Goal: Information Seeking & Learning: Learn about a topic

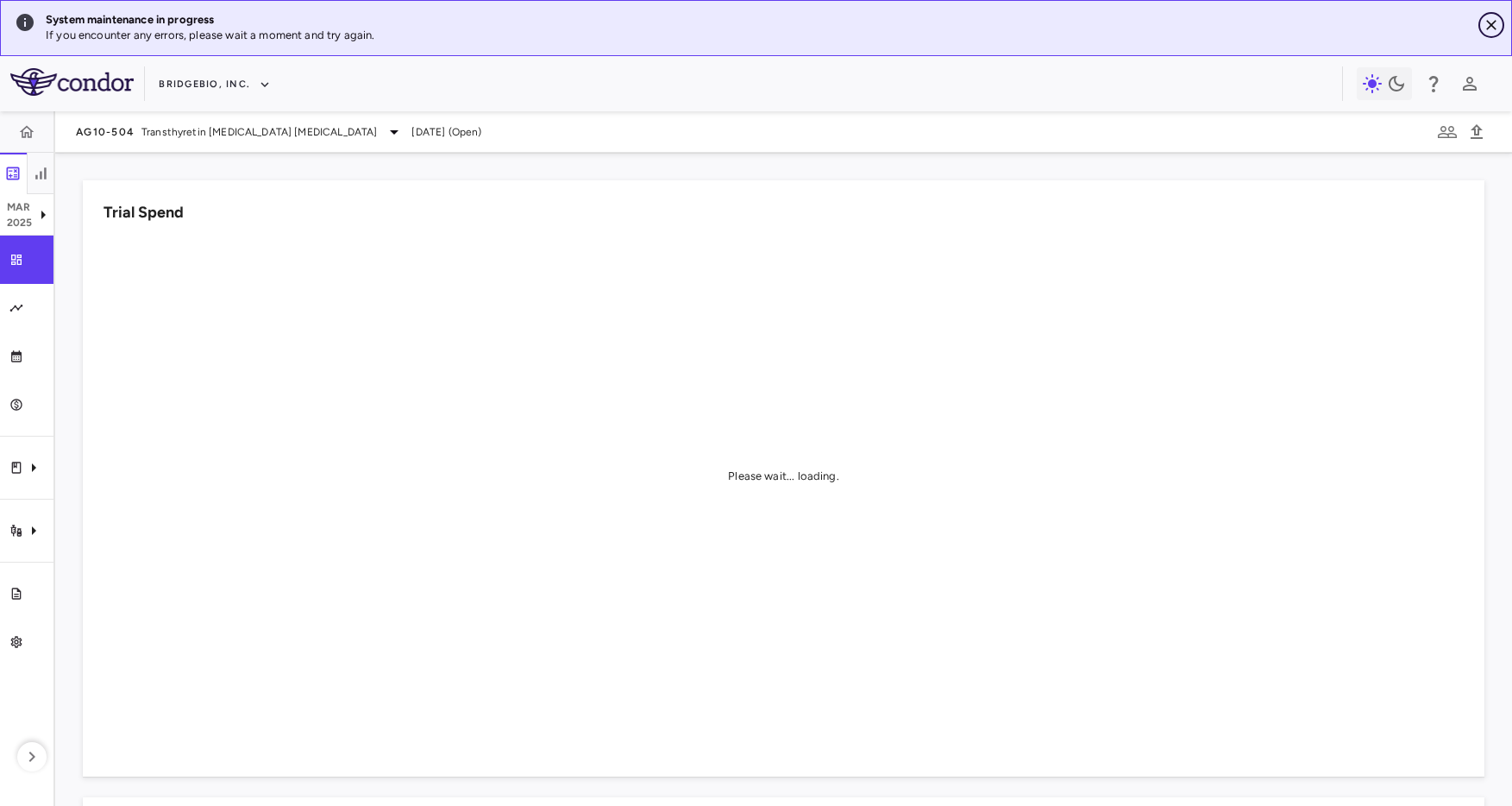
click at [1488, 24] on icon "Close" at bounding box center [1491, 25] width 17 height 17
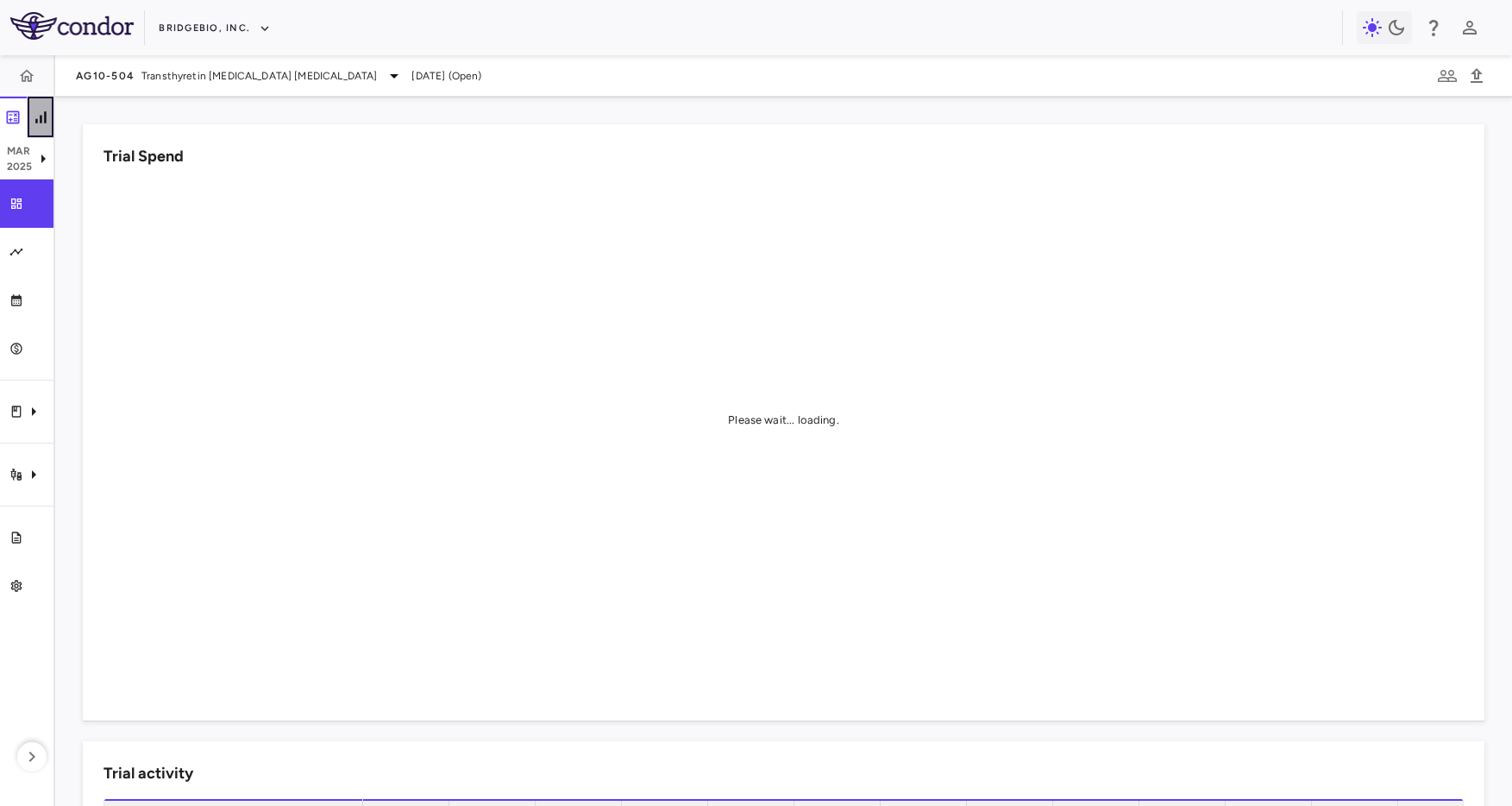
click at [44, 106] on button "button" at bounding box center [40, 118] width 28 height 42
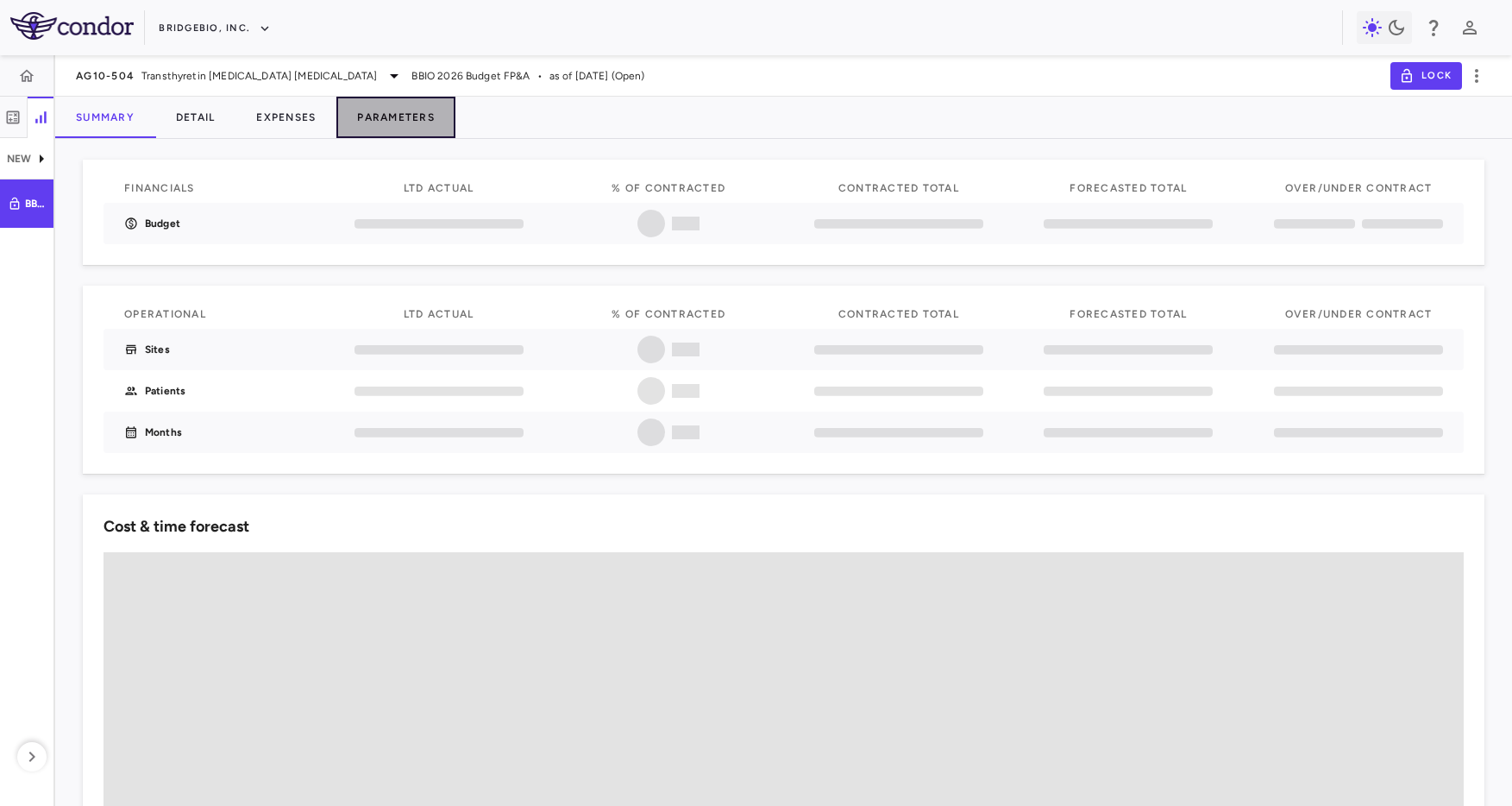
click at [383, 119] on button "Parameters" at bounding box center [395, 118] width 119 height 42
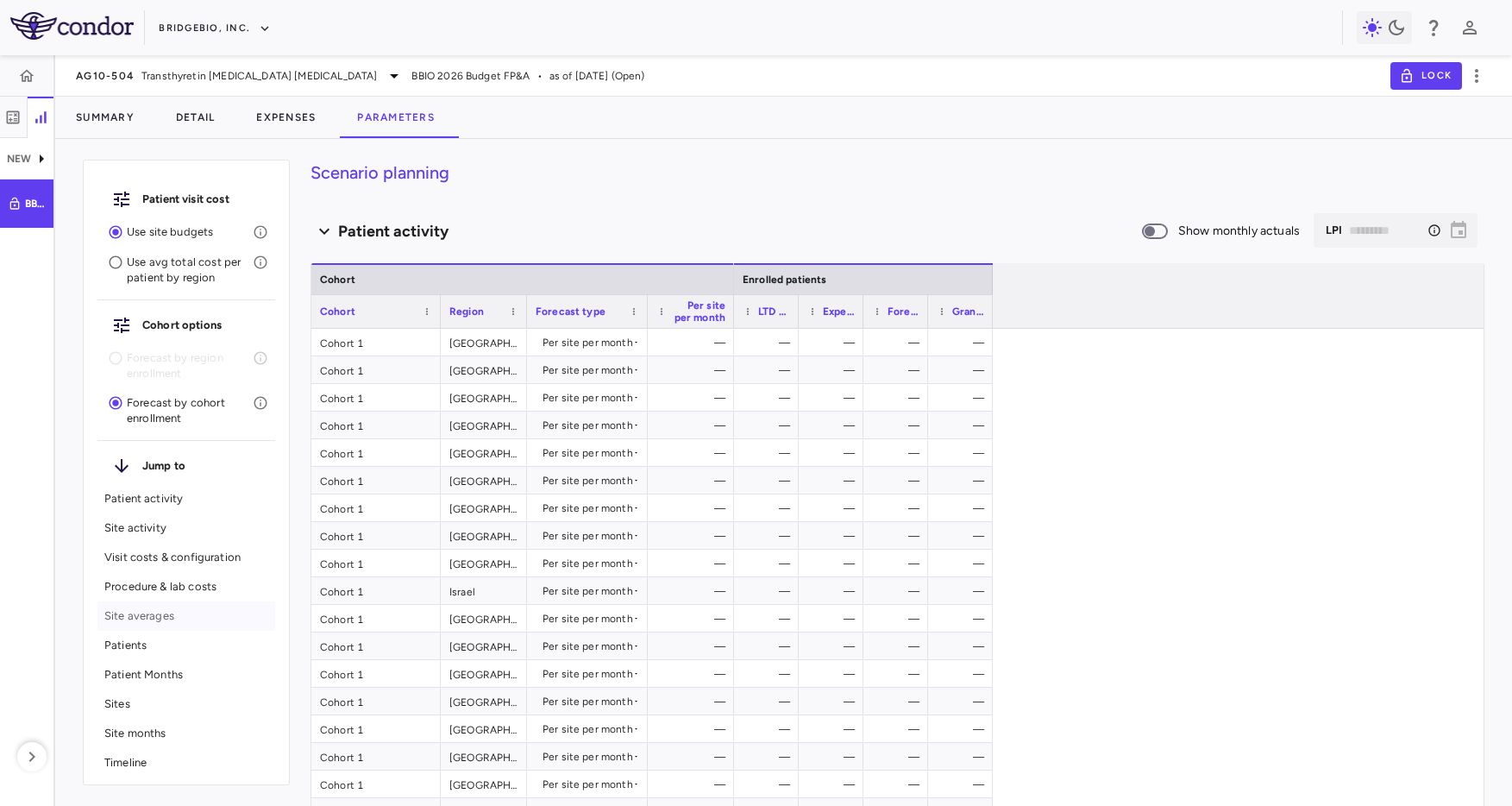
click at [154, 618] on p "Site averages" at bounding box center [187, 616] width 164 height 15
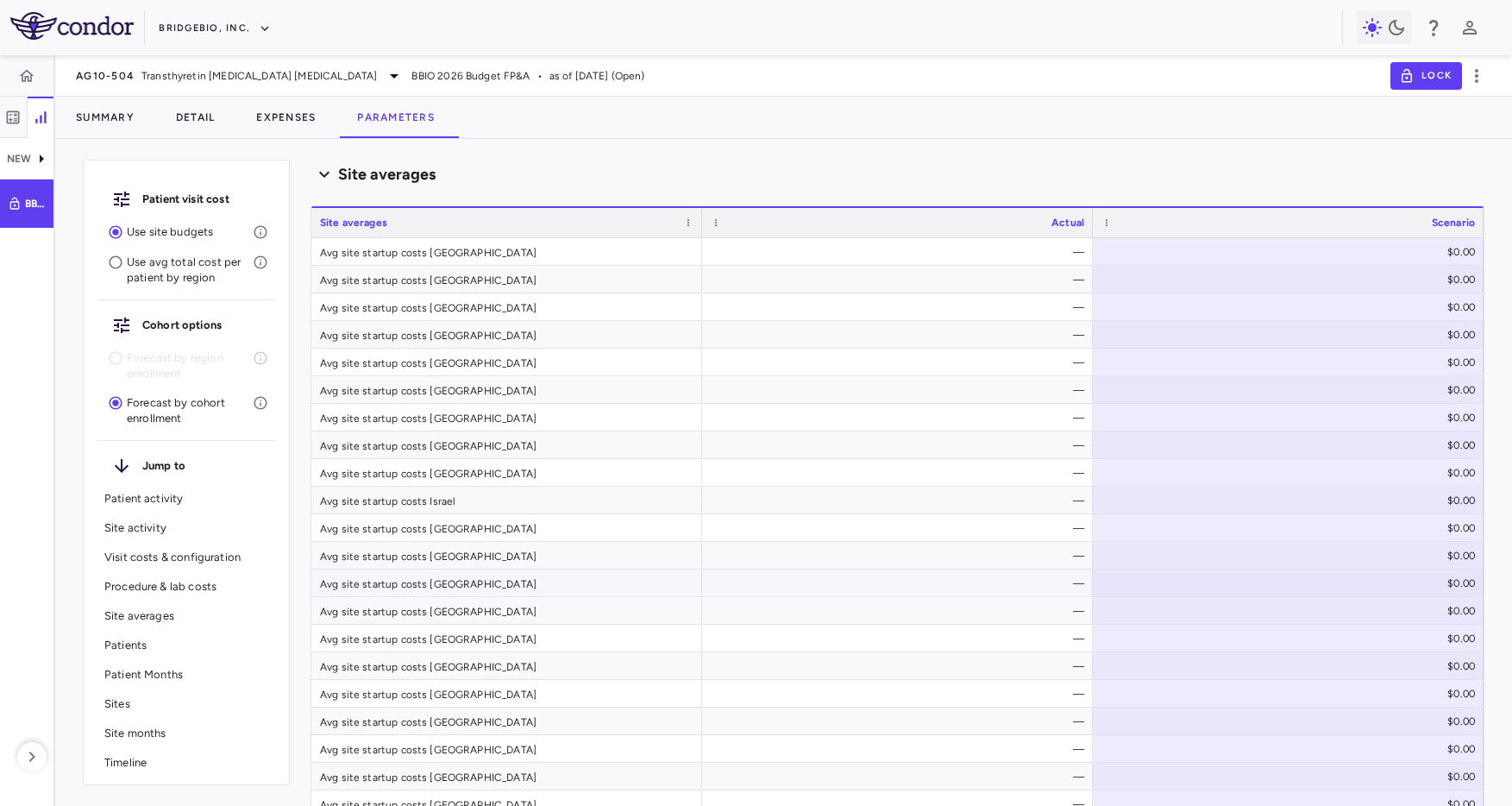
scroll to position [3116, 0]
